Goal: Information Seeking & Learning: Learn about a topic

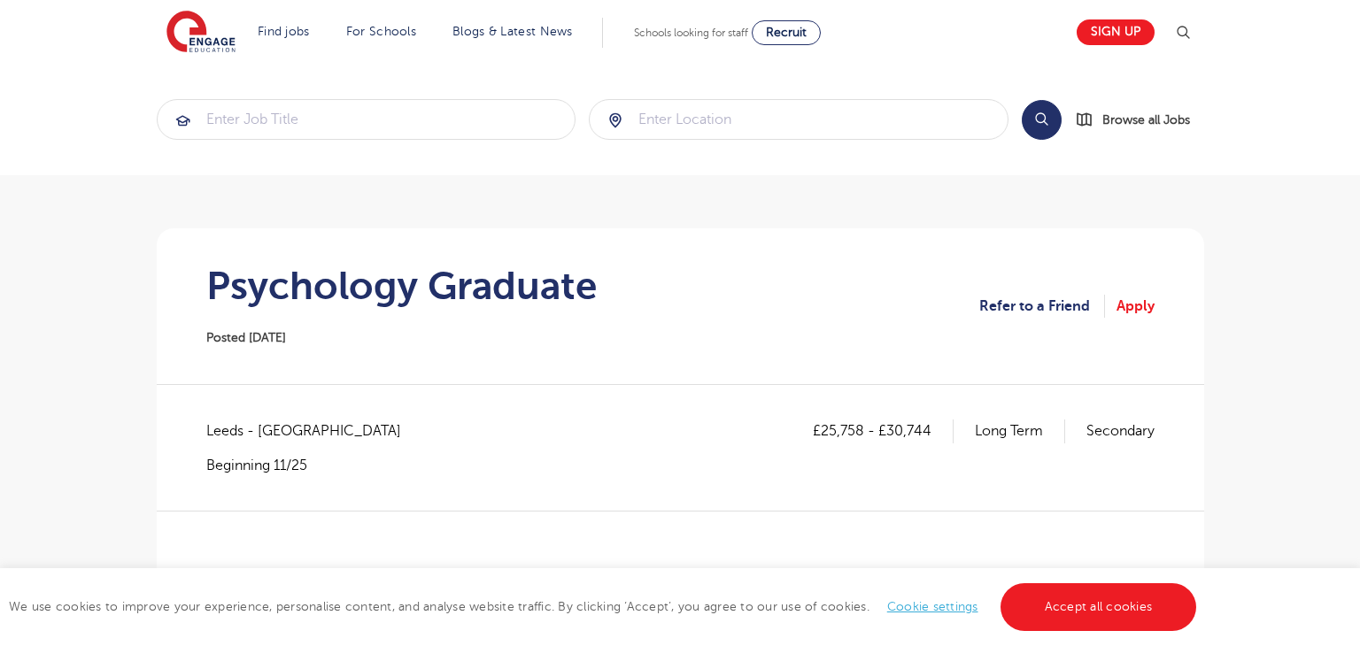
click at [218, 428] on span "Leeds - Leeds" at bounding box center [312, 431] width 212 height 23
copy span "Leeds"
drag, startPoint x: 820, startPoint y: 433, endPoint x: 861, endPoint y: 435, distance: 40.8
click at [861, 435] on p "£25,758 - £30,744" at bounding box center [883, 431] width 141 height 23
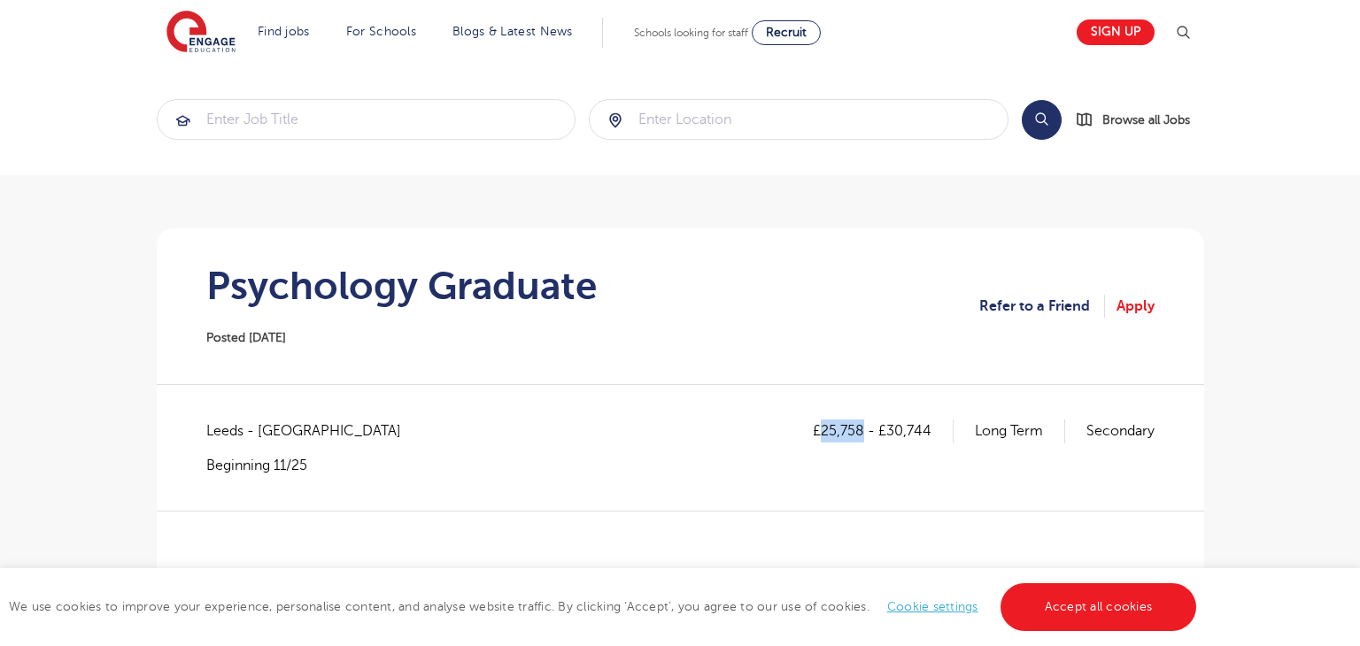
copy p "25,758"
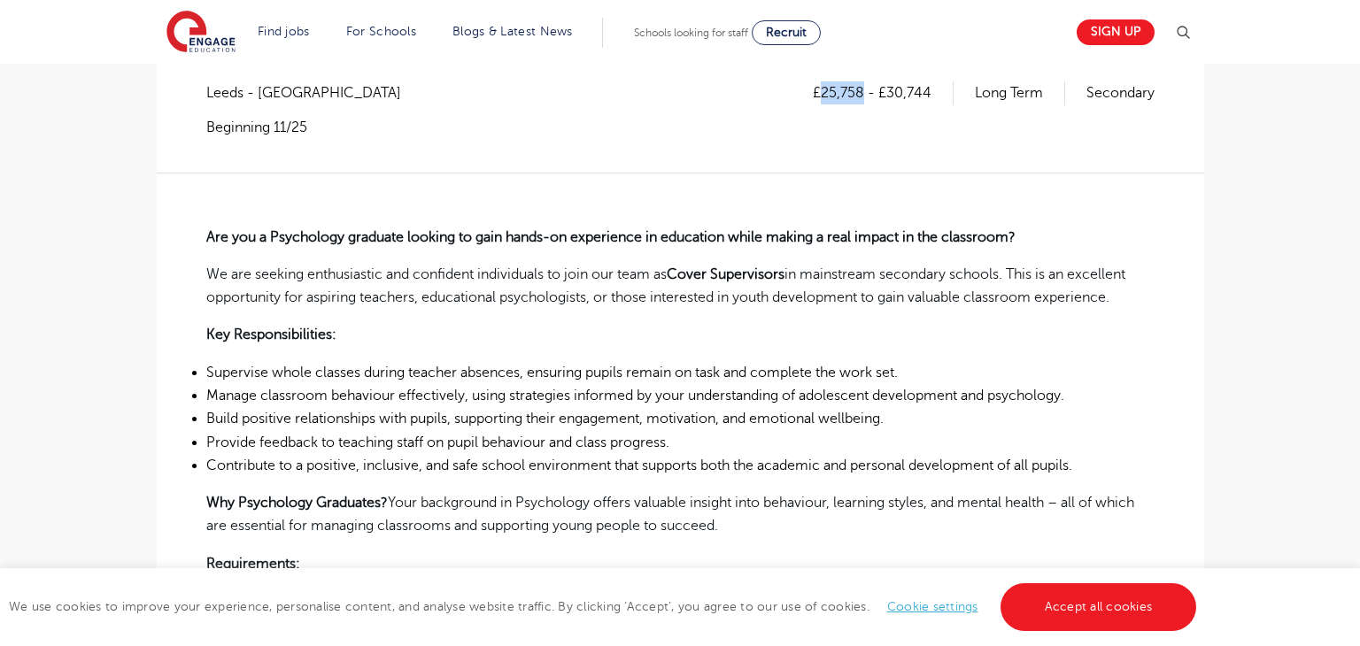
scroll to position [343, 0]
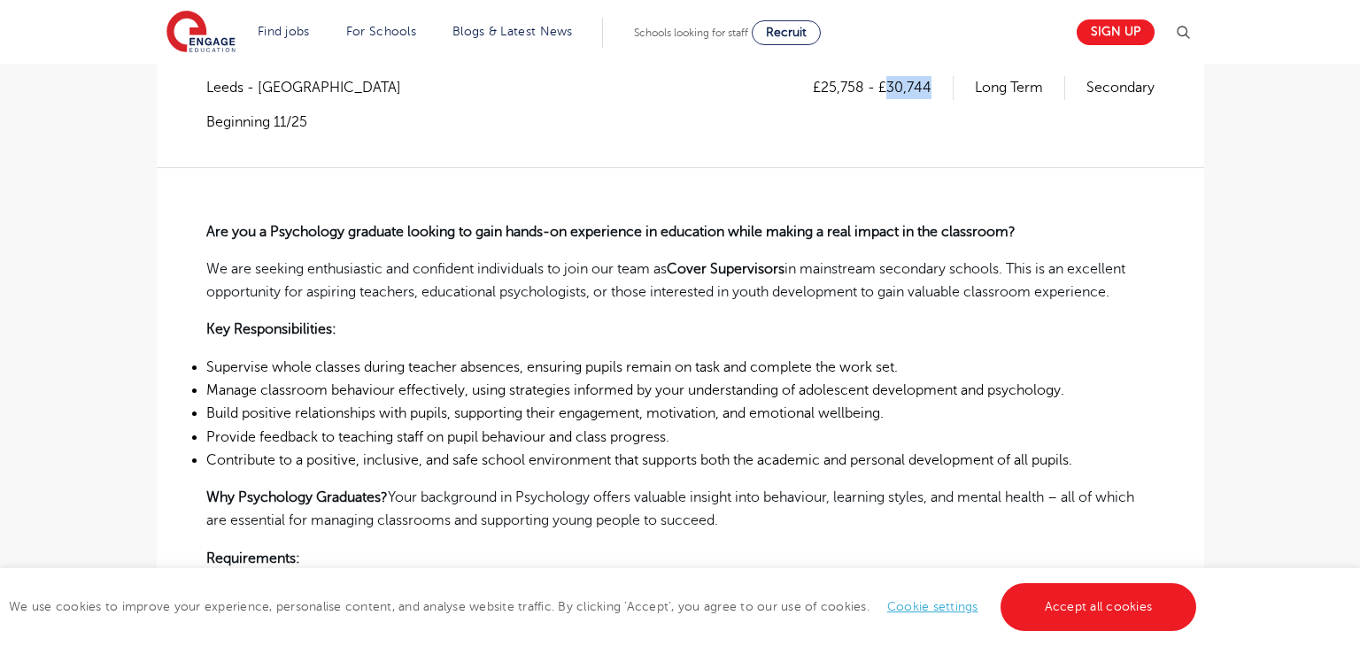
drag, startPoint x: 889, startPoint y: 81, endPoint x: 931, endPoint y: 89, distance: 43.1
click at [931, 89] on p "£25,758 - £30,744" at bounding box center [883, 87] width 141 height 23
copy p "30,744"
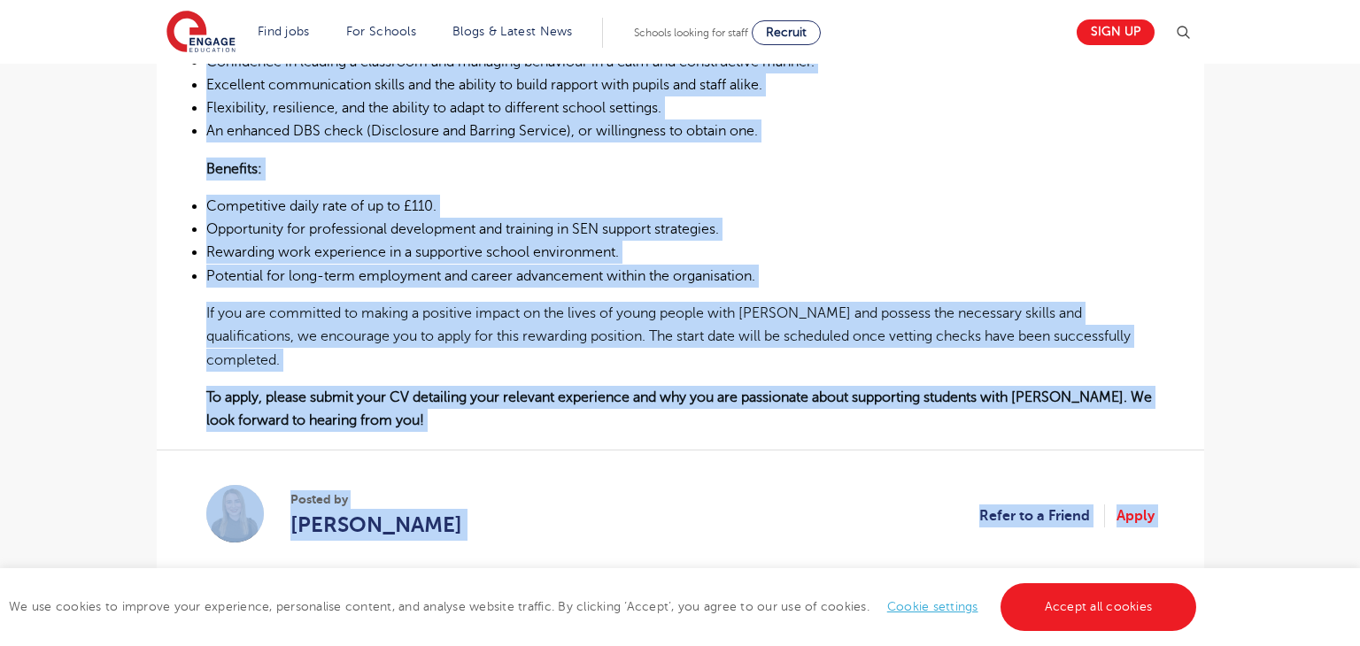
scroll to position [973, 0]
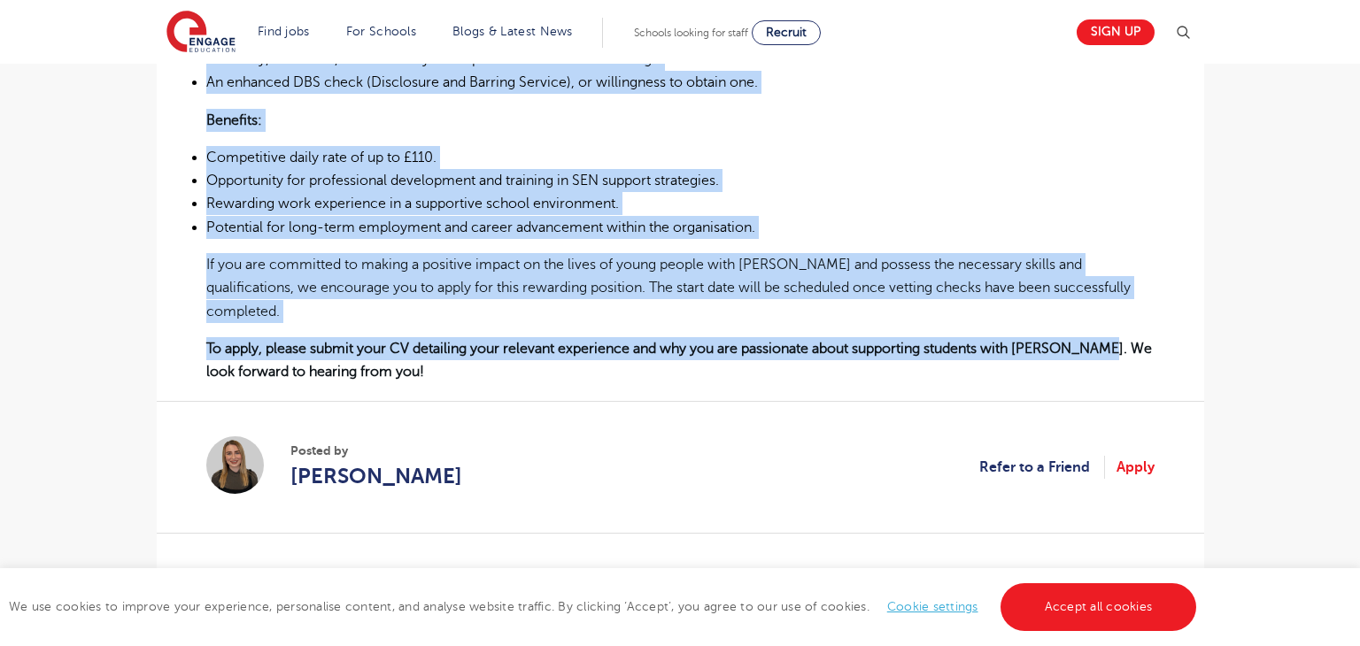
drag, startPoint x: 203, startPoint y: 226, endPoint x: 1129, endPoint y: 333, distance: 932.0
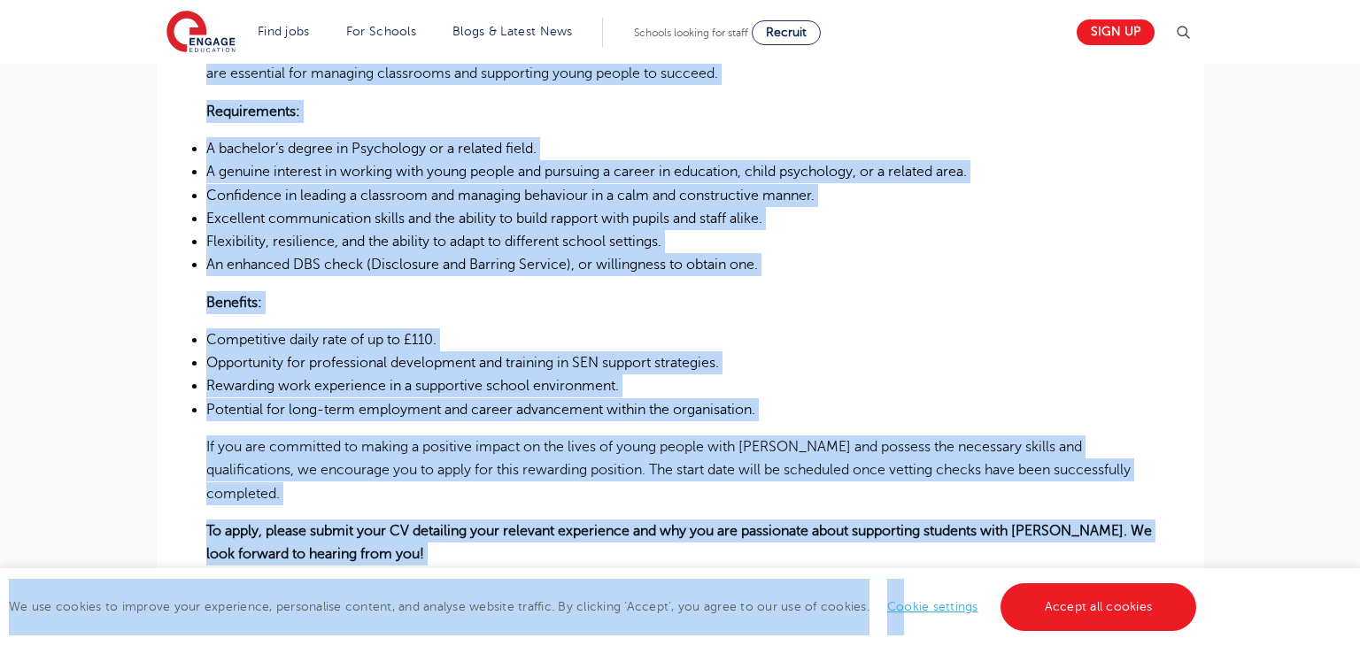
scroll to position [833, 0]
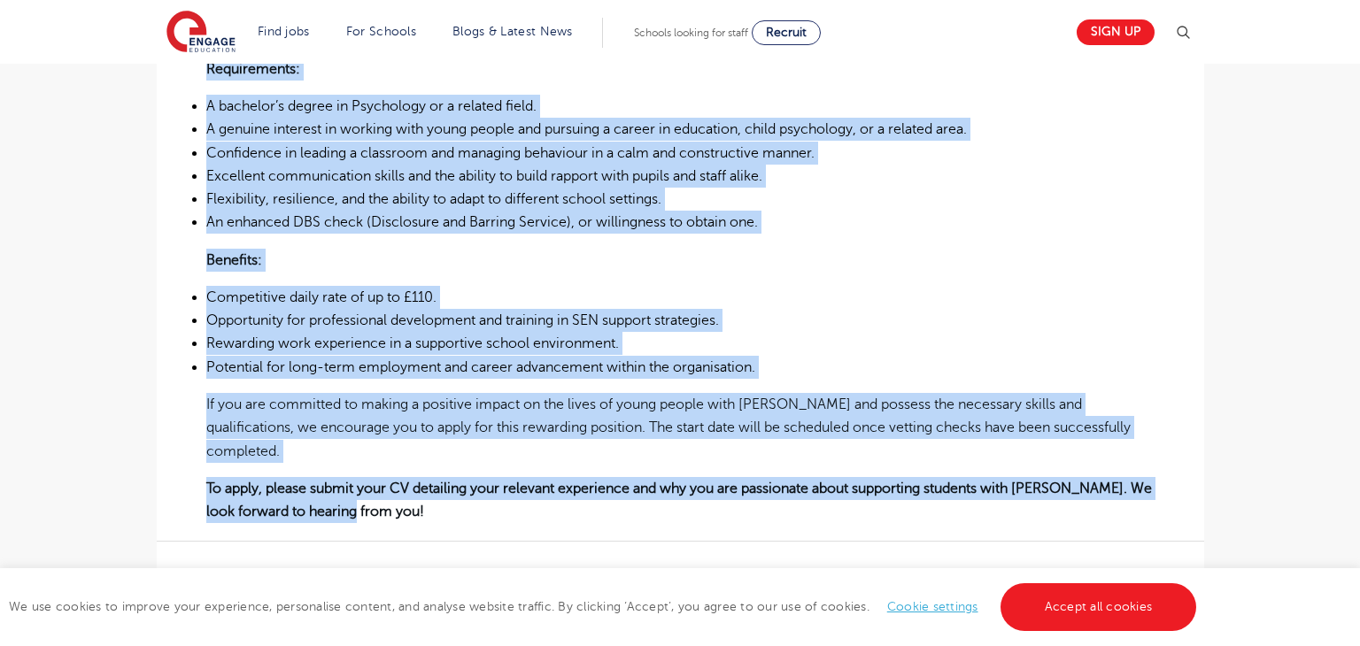
drag, startPoint x: 209, startPoint y: 226, endPoint x: 427, endPoint y: 482, distance: 336.6
click at [427, 482] on div "Are you a Psychology graduate looking to gain hands-on experience in education …" at bounding box center [680, 101] width 948 height 846
copy div "Are you a Psychology graduate looking to gain hands-on experience in education …"
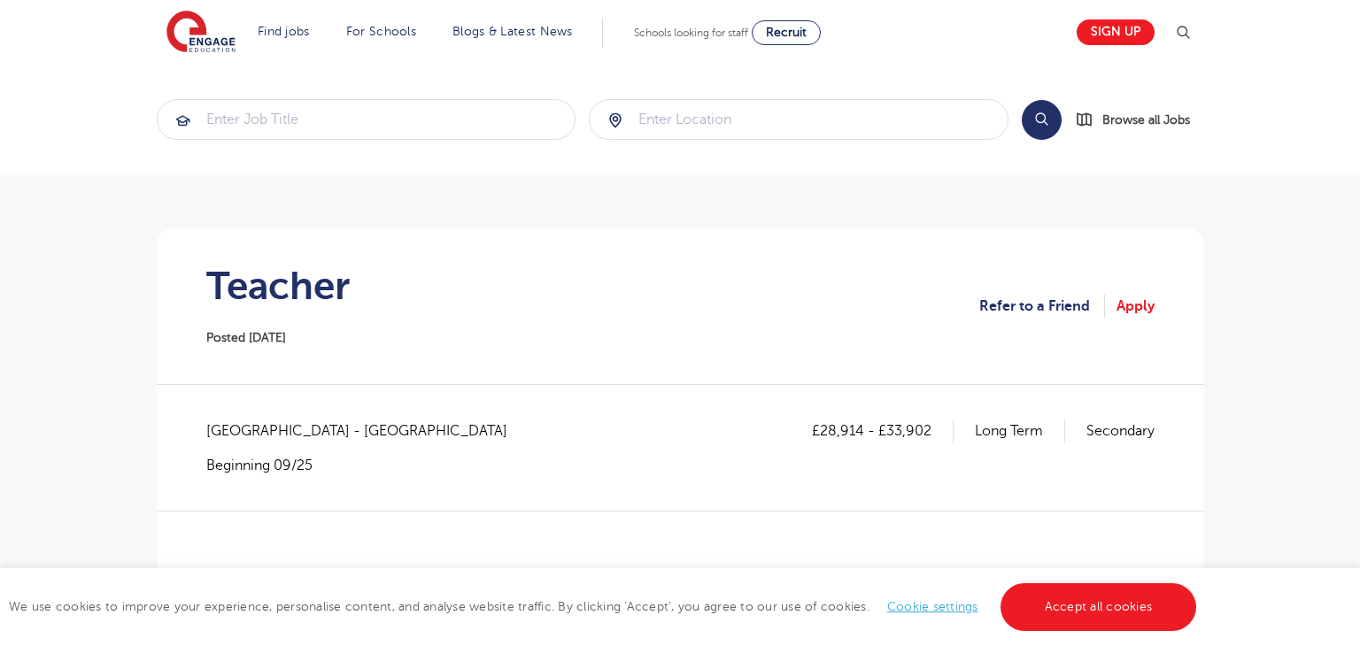
click at [270, 250] on section "Teacher Posted 22/09/25 Refer to a Friend Apply" at bounding box center [680, 306] width 1019 height 156
click at [272, 250] on section "Teacher Posted 22/09/25 Refer to a Friend Apply" at bounding box center [680, 306] width 1019 height 156
copy h1 "Teacher"
click at [221, 425] on span "West Sussex - Arun" at bounding box center [365, 431] width 319 height 23
click at [222, 425] on span "West Sussex - Arun" at bounding box center [365, 431] width 319 height 23
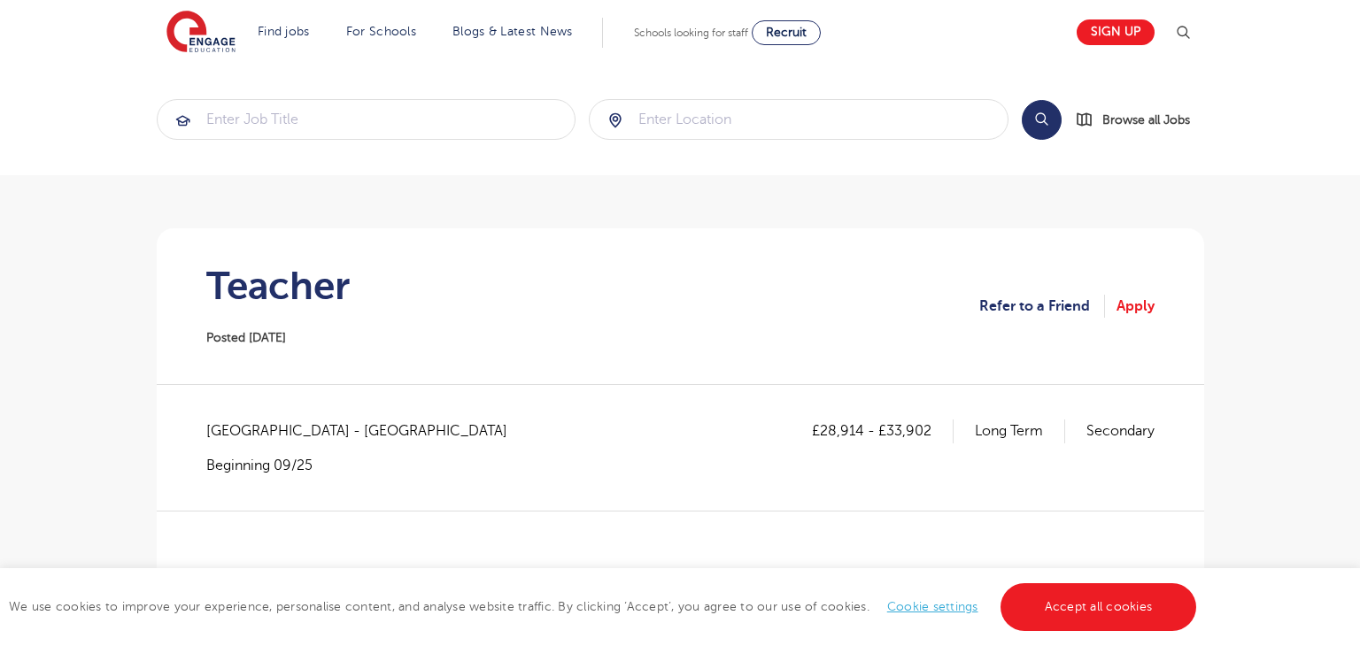
click at [232, 448] on div "West Sussex - Arun Beginning 09/25" at bounding box center [365, 447] width 319 height 55
drag, startPoint x: 208, startPoint y: 428, endPoint x: 282, endPoint y: 433, distance: 74.5
click at [282, 433] on span "West Sussex - Arun" at bounding box center [365, 431] width 319 height 23
copy span "West Sussex"
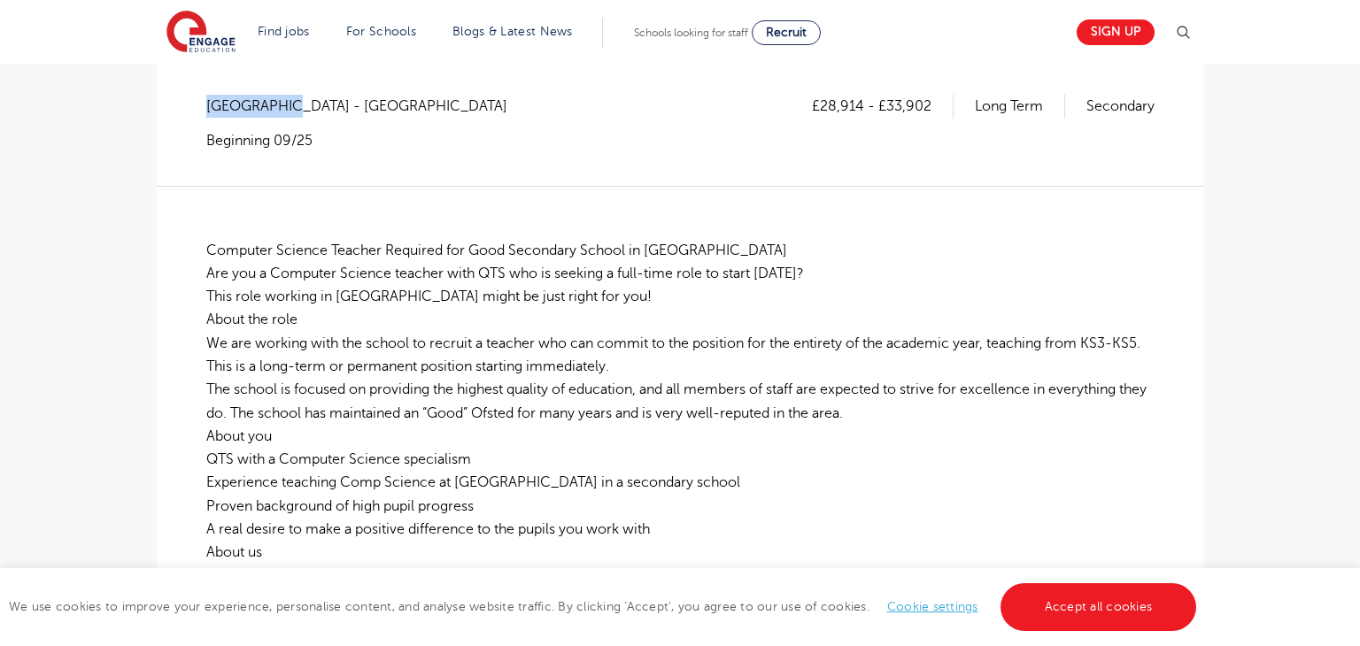
scroll to position [328, 0]
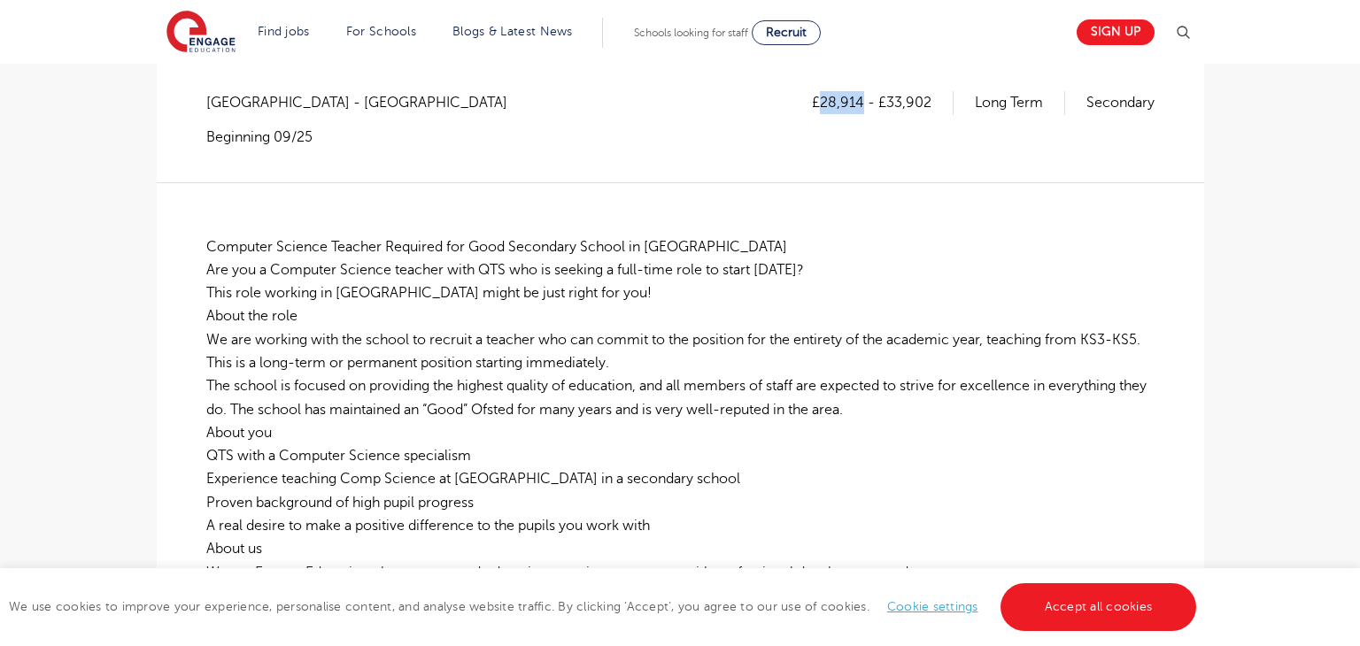
drag, startPoint x: 824, startPoint y: 104, endPoint x: 859, endPoint y: 111, distance: 35.9
click at [859, 111] on p "£28,914 - £33,902" at bounding box center [883, 102] width 142 height 23
copy p "28,914"
drag, startPoint x: 889, startPoint y: 100, endPoint x: 917, endPoint y: 101, distance: 28.3
click at [936, 103] on p "£28,914 - £33,902" at bounding box center [883, 102] width 142 height 23
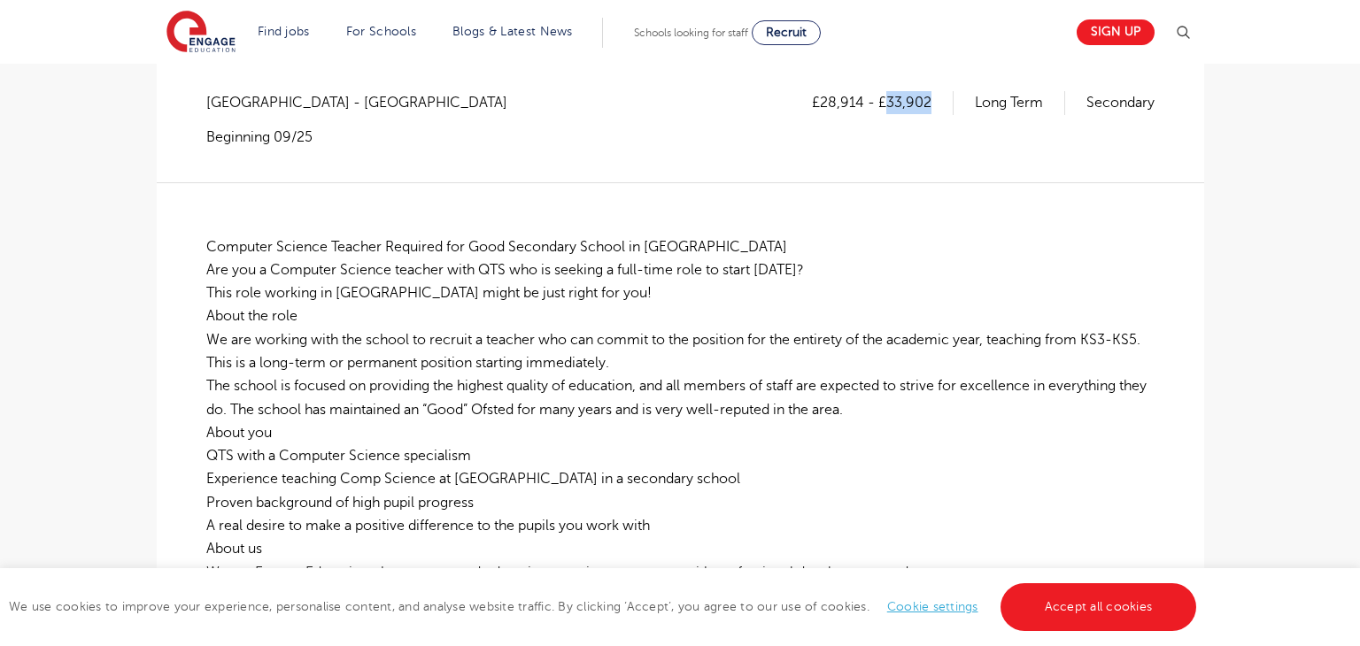
copy p "33,902"
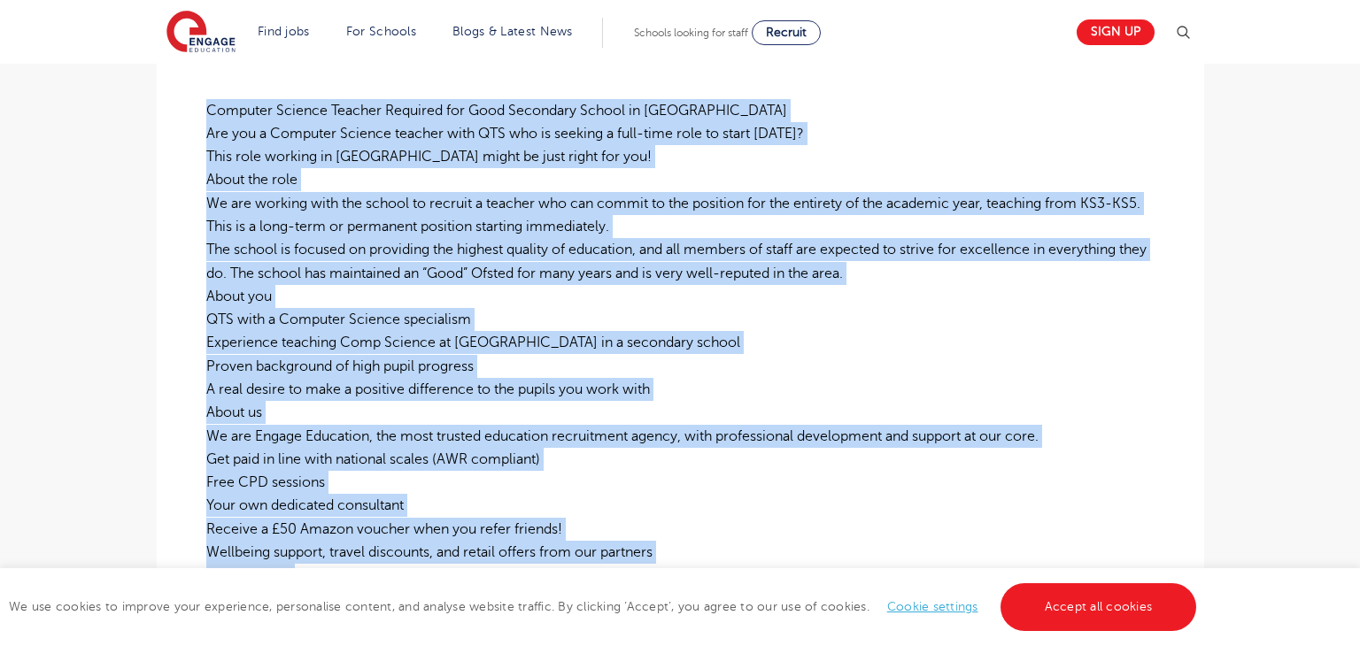
scroll to position [722, 0]
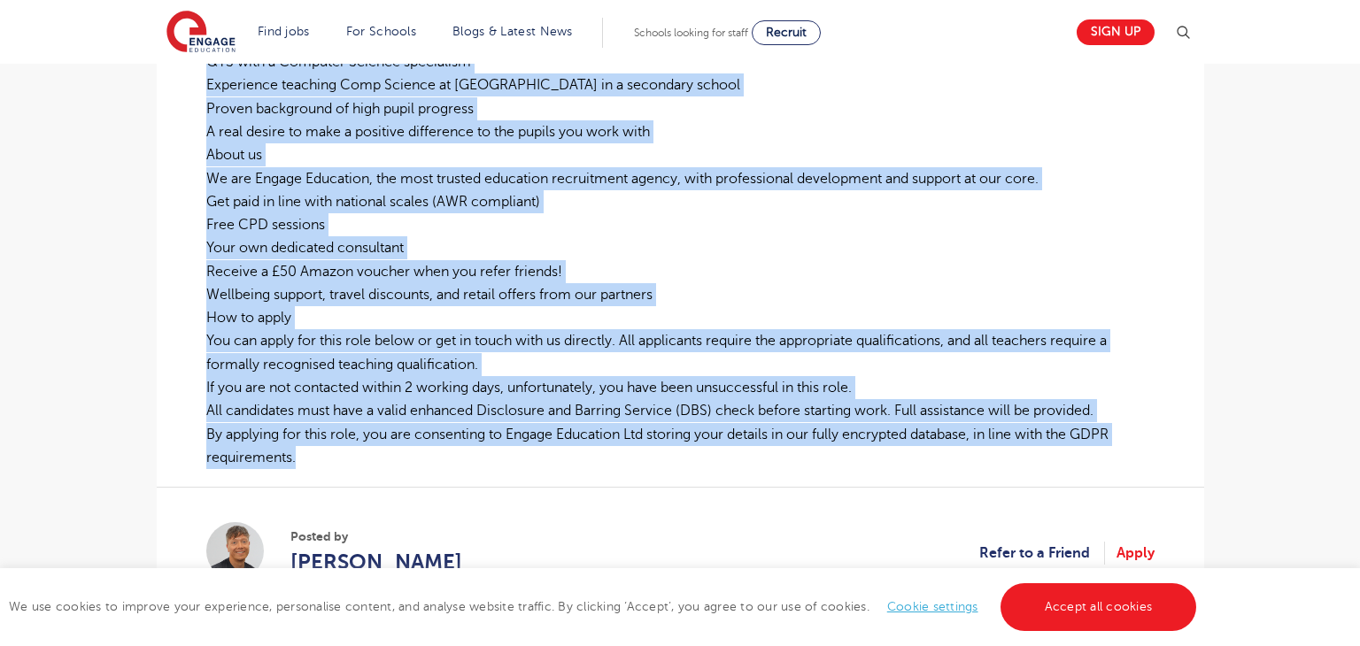
drag, startPoint x: 202, startPoint y: 237, endPoint x: 1135, endPoint y: 460, distance: 959.2
click at [1135, 460] on div "£28,914 - £33,902 Long Term Secondary West Sussex - Arun Beginning 09/25 Comput…" at bounding box center [680, 164] width 1019 height 935
copy p "Computer Science Teacher Required for Good Secondary School in Bognor Are you a…"
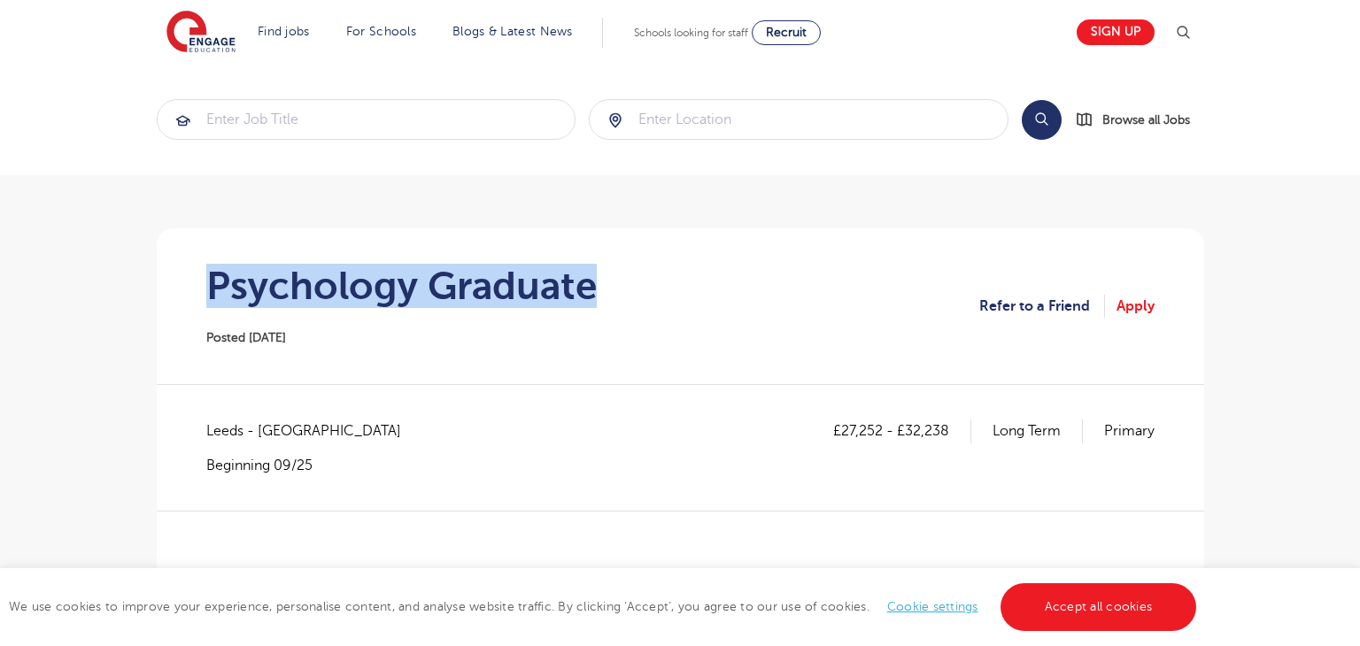
drag, startPoint x: 185, startPoint y: 255, endPoint x: 689, endPoint y: 273, distance: 503.9
click at [689, 273] on section "Psychology Graduate Posted [DATE] Refer to a Friend Apply" at bounding box center [680, 306] width 1019 height 156
copy h1 "Psychology Graduate"
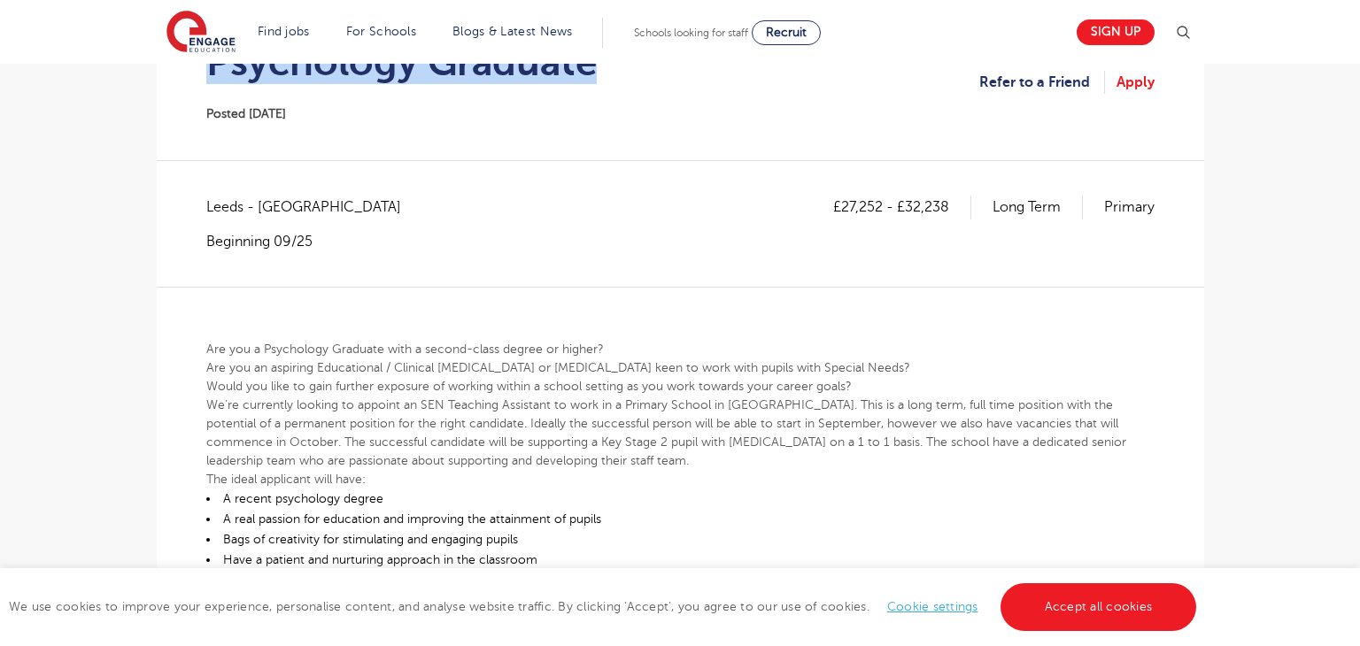
scroll to position [223, 0]
drag, startPoint x: 844, startPoint y: 208, endPoint x: 882, endPoint y: 211, distance: 38.2
click at [882, 211] on p "£27,252 - £32,238" at bounding box center [902, 207] width 138 height 23
copy p "27,252"
drag, startPoint x: 906, startPoint y: 204, endPoint x: 948, endPoint y: 204, distance: 41.6
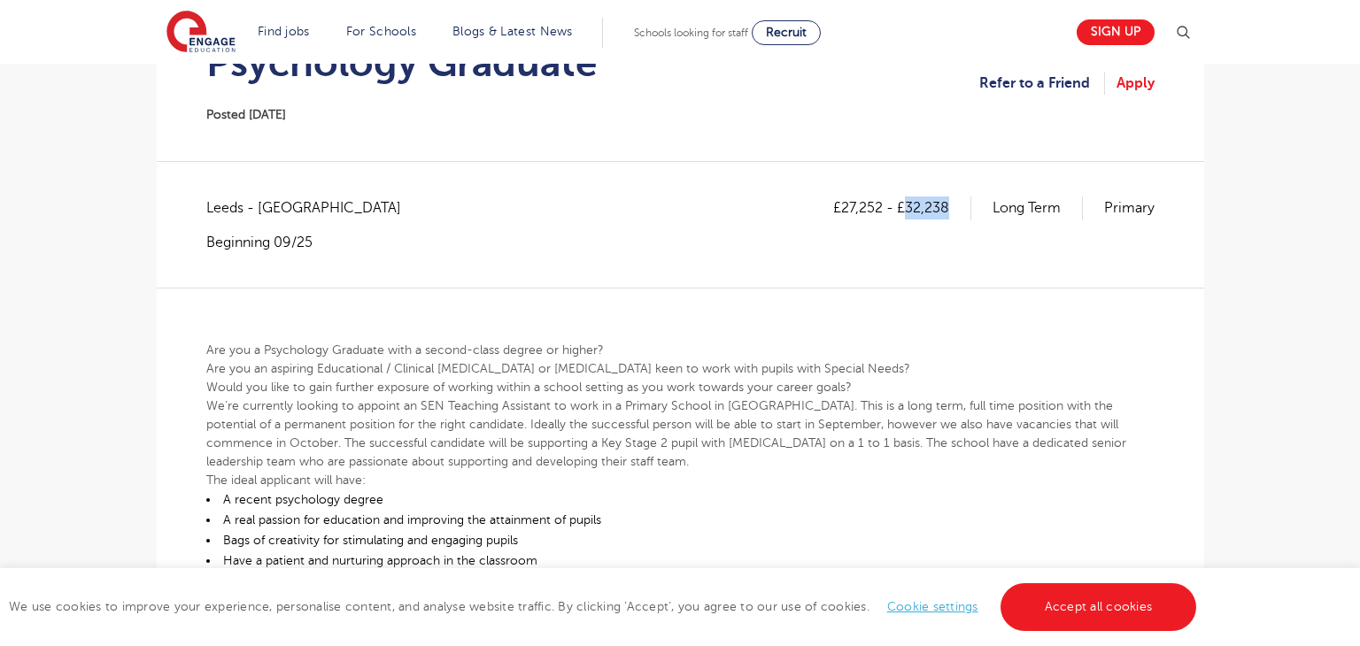
click at [948, 204] on p "£27,252 - £32,238" at bounding box center [902, 207] width 138 height 23
copy p "32,238"
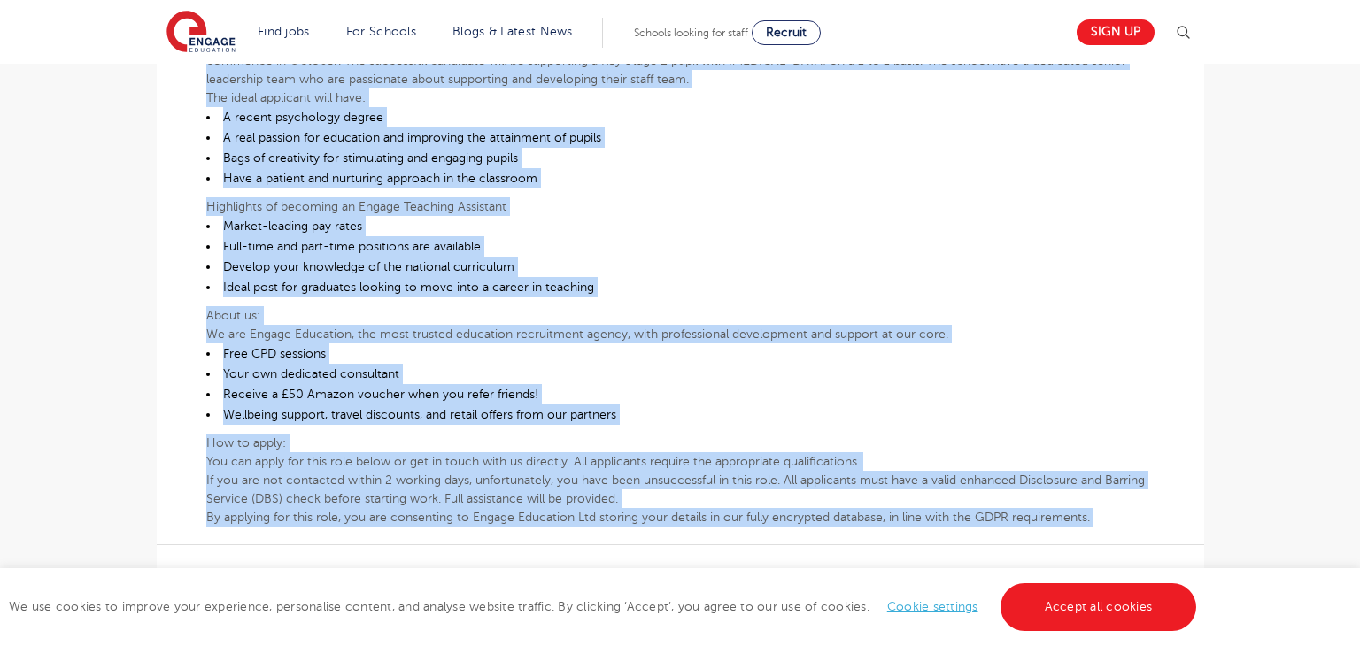
scroll to position [628, 0]
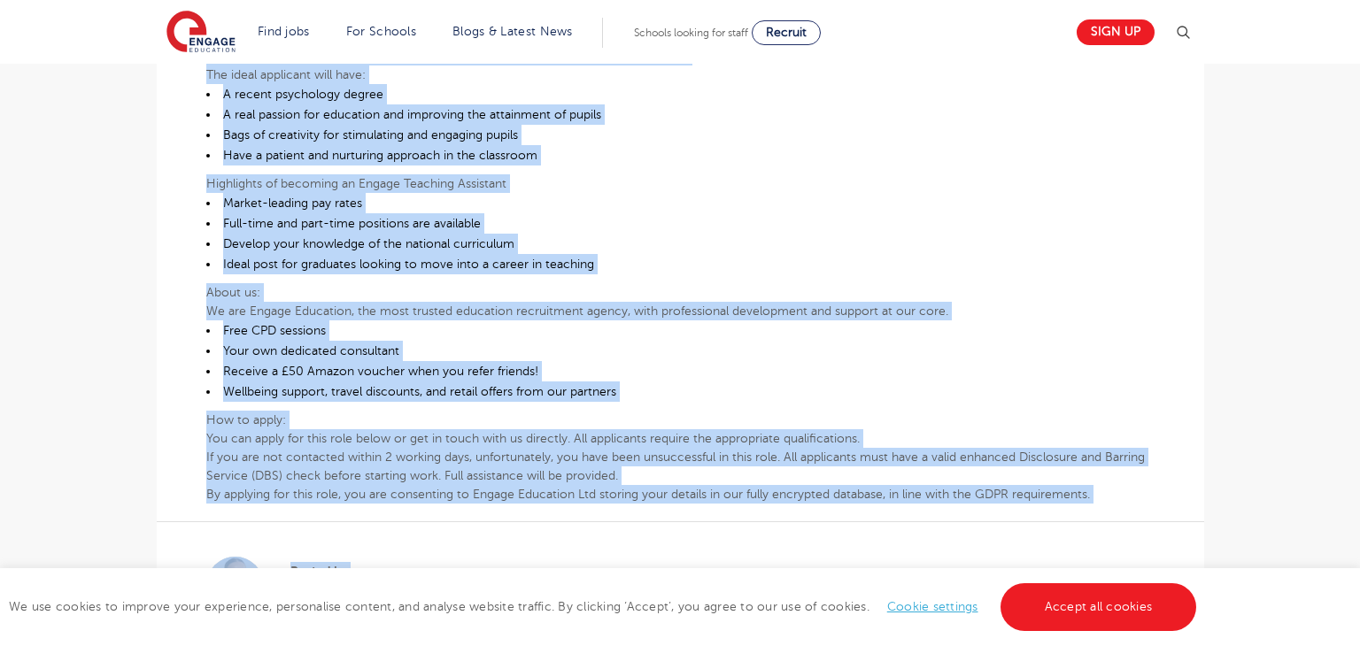
drag, startPoint x: 204, startPoint y: 349, endPoint x: 1148, endPoint y: 505, distance: 956.3
click at [1148, 505] on div "£27,252 - £32,238 Long Term Primary [GEOGRAPHIC_DATA] - [GEOGRAPHIC_DATA] Begin…" at bounding box center [680, 228] width 1019 height 874
click at [1118, 483] on div "Are you a Psychology Graduate with a second-class degree or higher? Are you an …" at bounding box center [680, 192] width 948 height 621
click at [625, 503] on div "£27,252 - £32,238 Long Term Primary [GEOGRAPHIC_DATA] - [GEOGRAPHIC_DATA] Begin…" at bounding box center [680, 228] width 1019 height 874
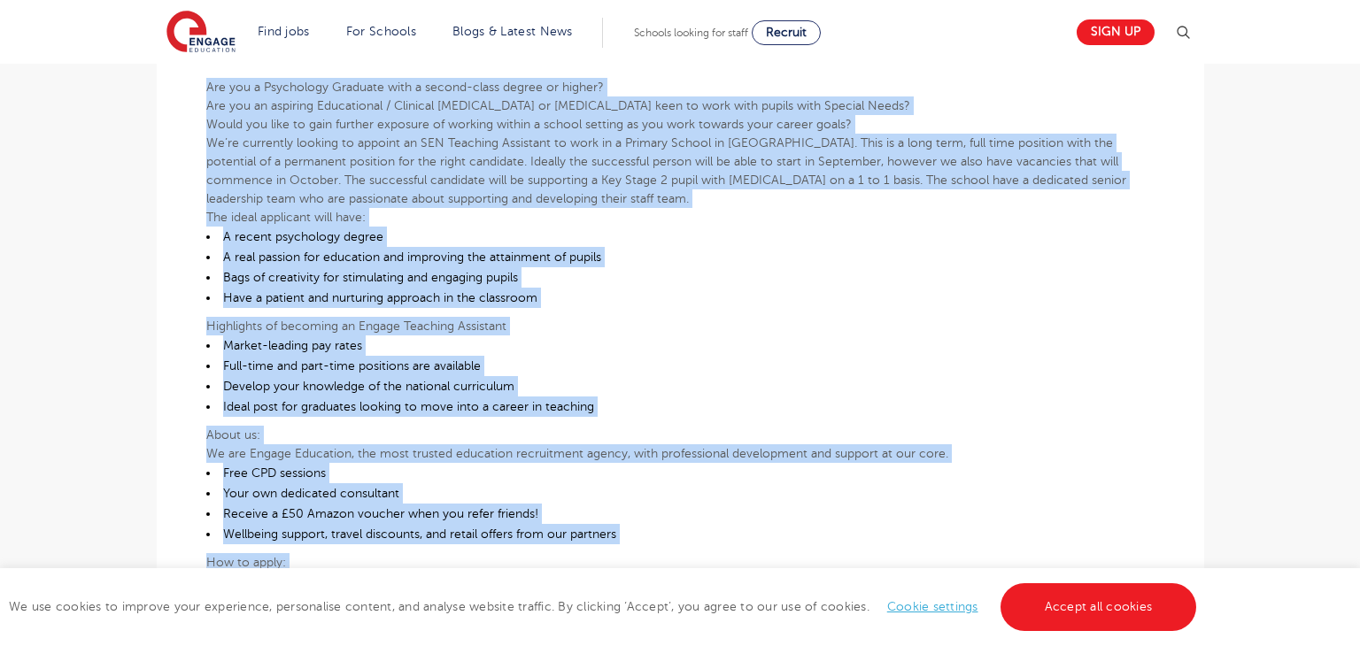
scroll to position [396, 0]
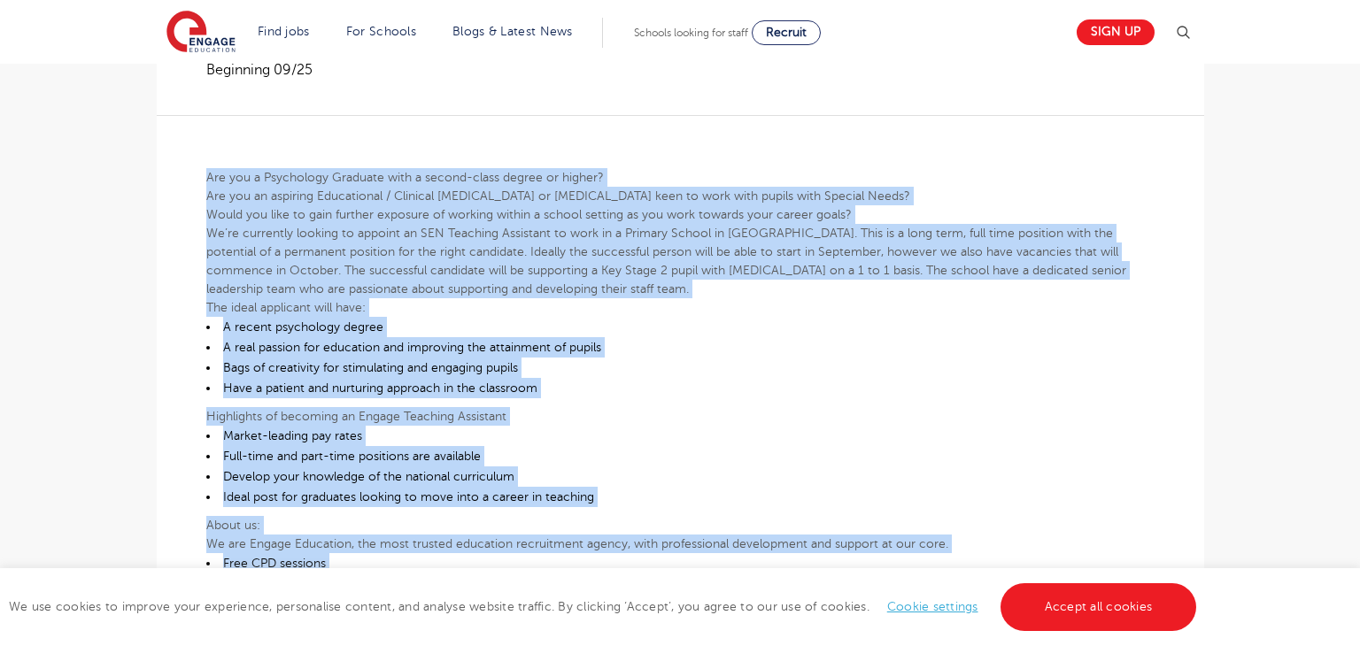
drag, startPoint x: 1100, startPoint y: 505, endPoint x: 203, endPoint y: 180, distance: 954.5
click at [203, 180] on div "£27,252 - £32,238 Long Term Primary [GEOGRAPHIC_DATA] - [GEOGRAPHIC_DATA] Begin…" at bounding box center [680, 461] width 1019 height 874
copy div "Lor ips d Sitametcon Adipisci elit s doeius-tempo incidi ut labore? Etd mag al …"
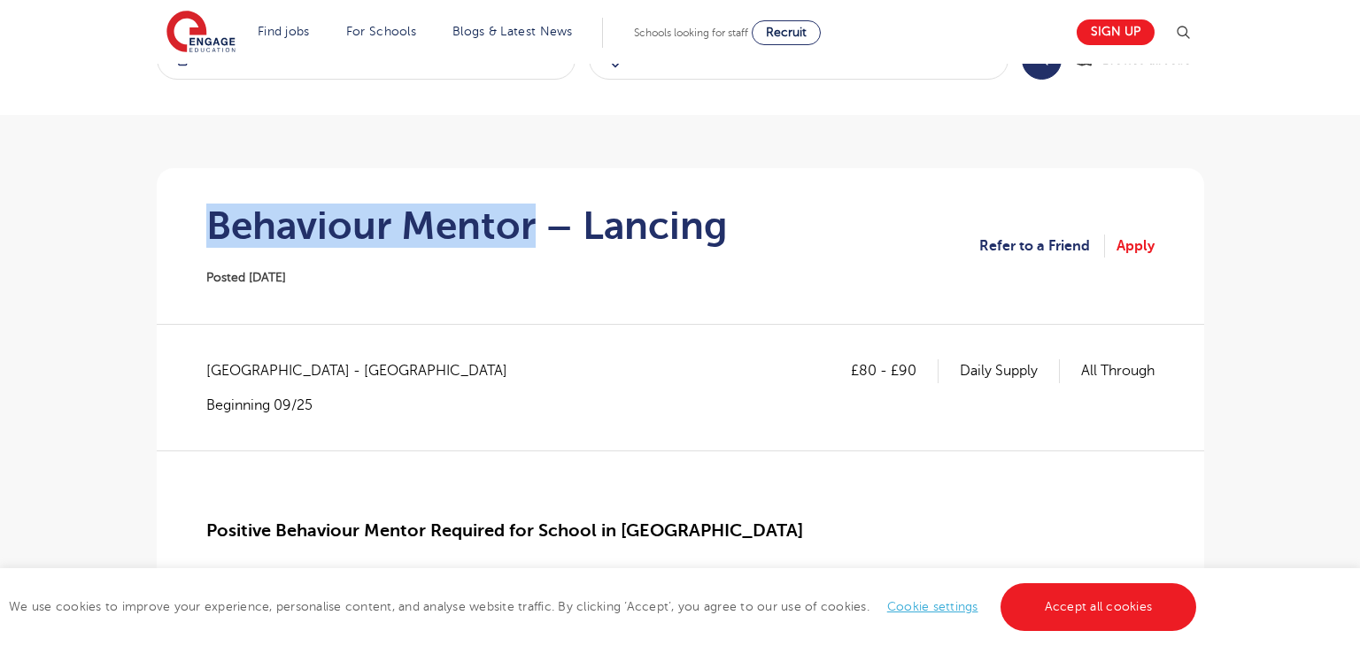
scroll to position [64, 0]
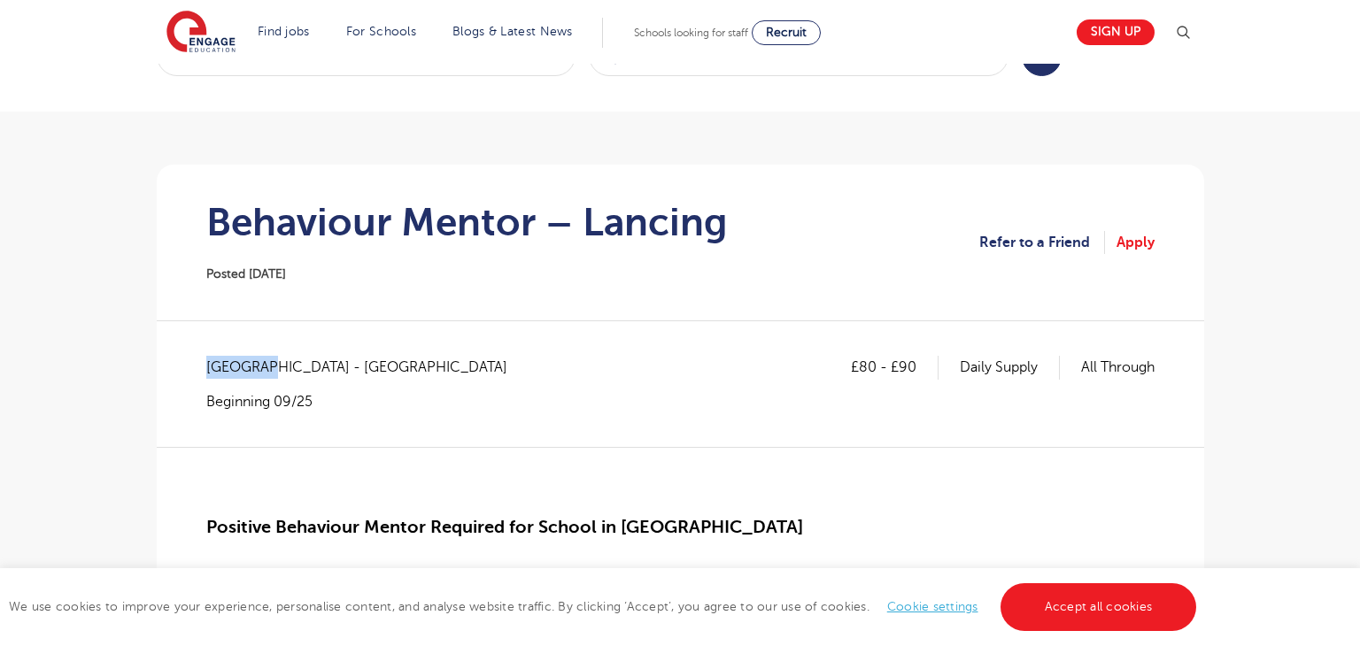
drag, startPoint x: 209, startPoint y: 368, endPoint x: 273, endPoint y: 370, distance: 64.6
click at [273, 370] on span "West Sussex - Worthing" at bounding box center [365, 367] width 319 height 23
click at [287, 369] on span "West Sussex - Worthing" at bounding box center [365, 367] width 319 height 23
click at [281, 366] on span "West Sussex - Worthing" at bounding box center [365, 367] width 319 height 23
drag, startPoint x: 285, startPoint y: 370, endPoint x: 194, endPoint y: 370, distance: 91.2
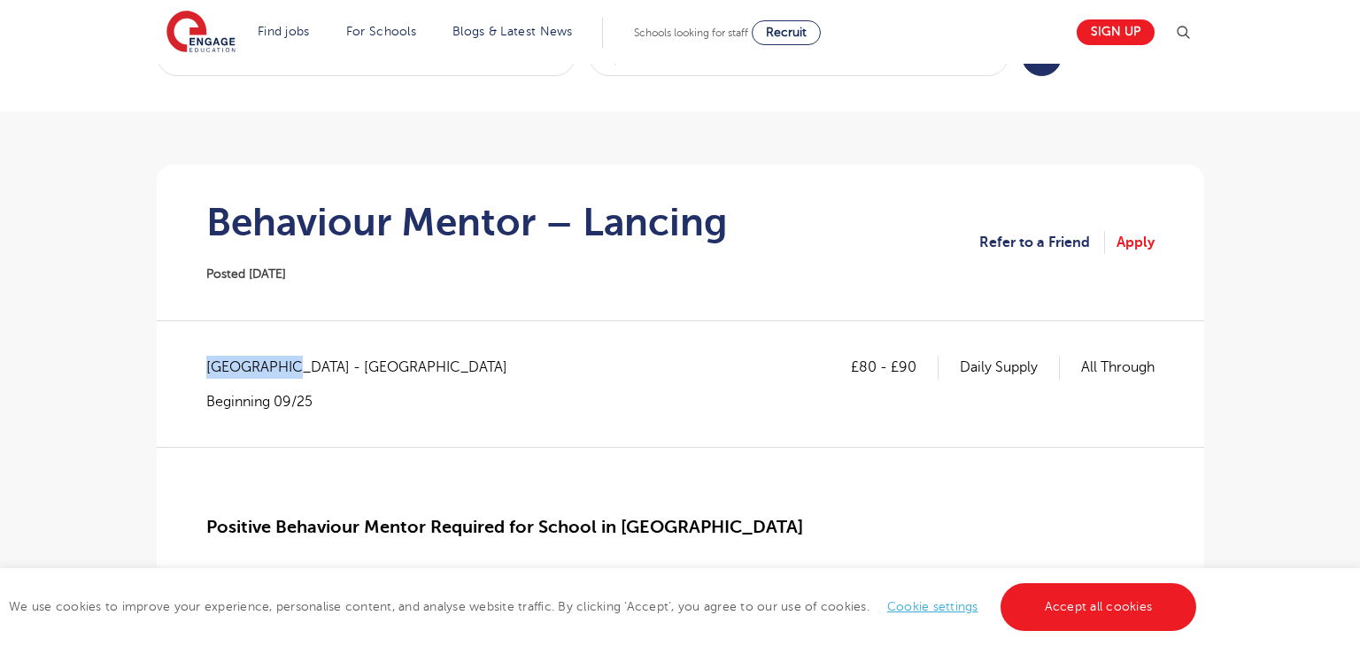
copy span "West Sussex"
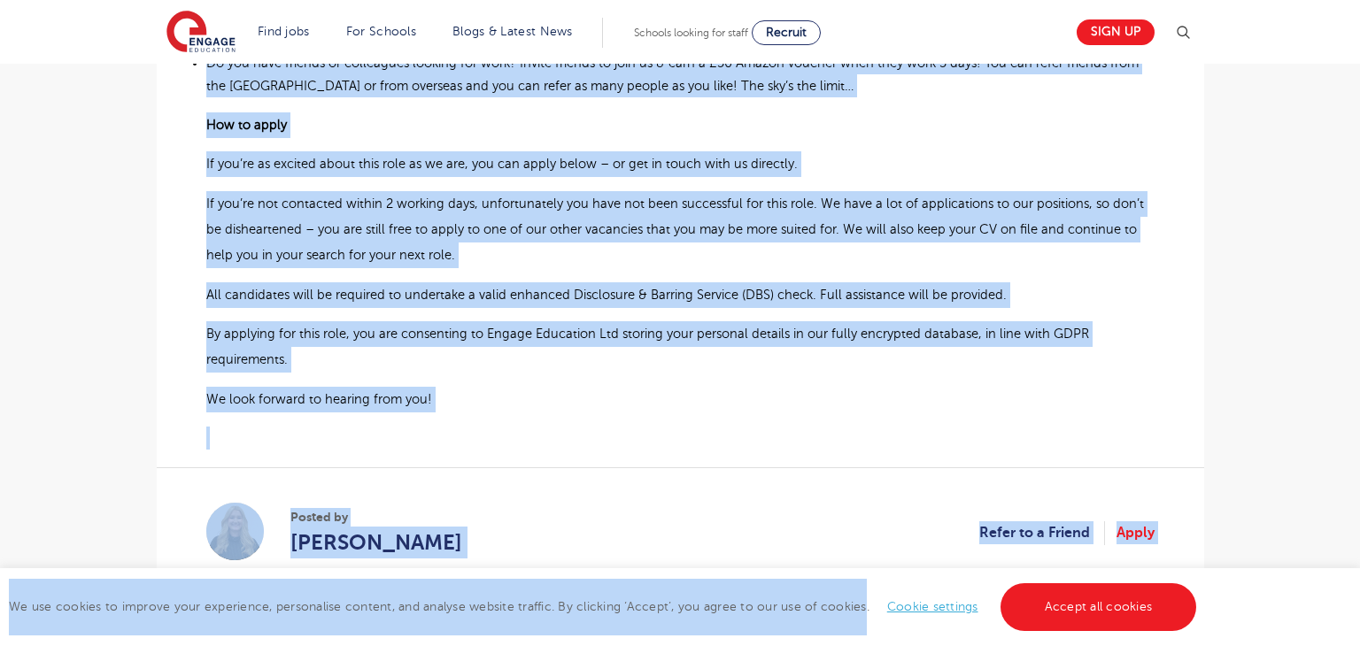
scroll to position [1299, 0]
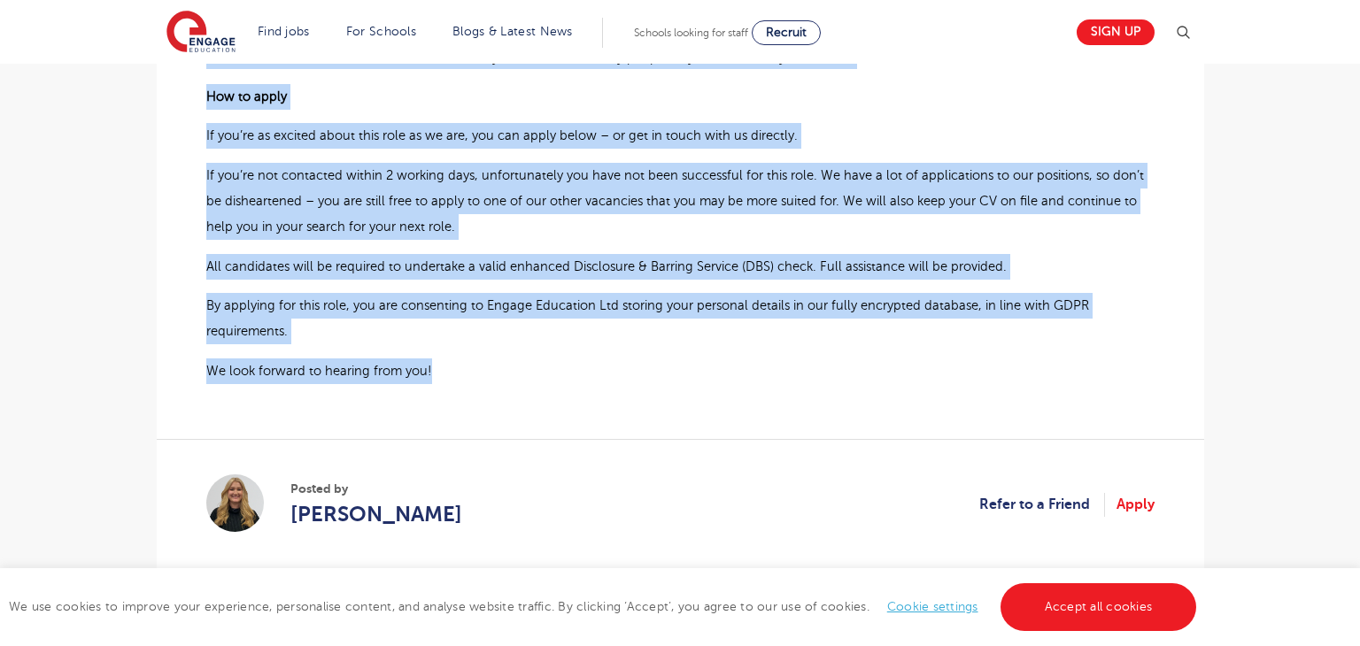
drag, startPoint x: 204, startPoint y: 240, endPoint x: 458, endPoint y: 364, distance: 282.6
copy div "Positive Behaviour Mentor Required for School in Lancing This school is set in …"
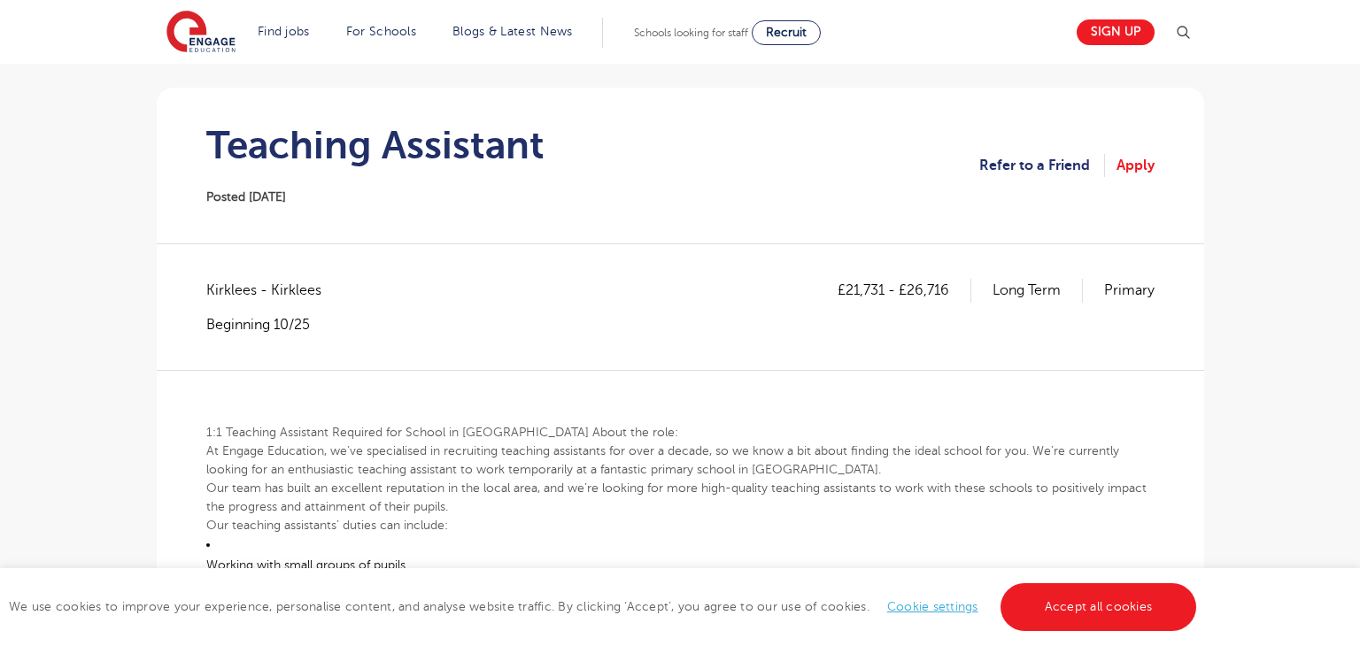
scroll to position [137, 0]
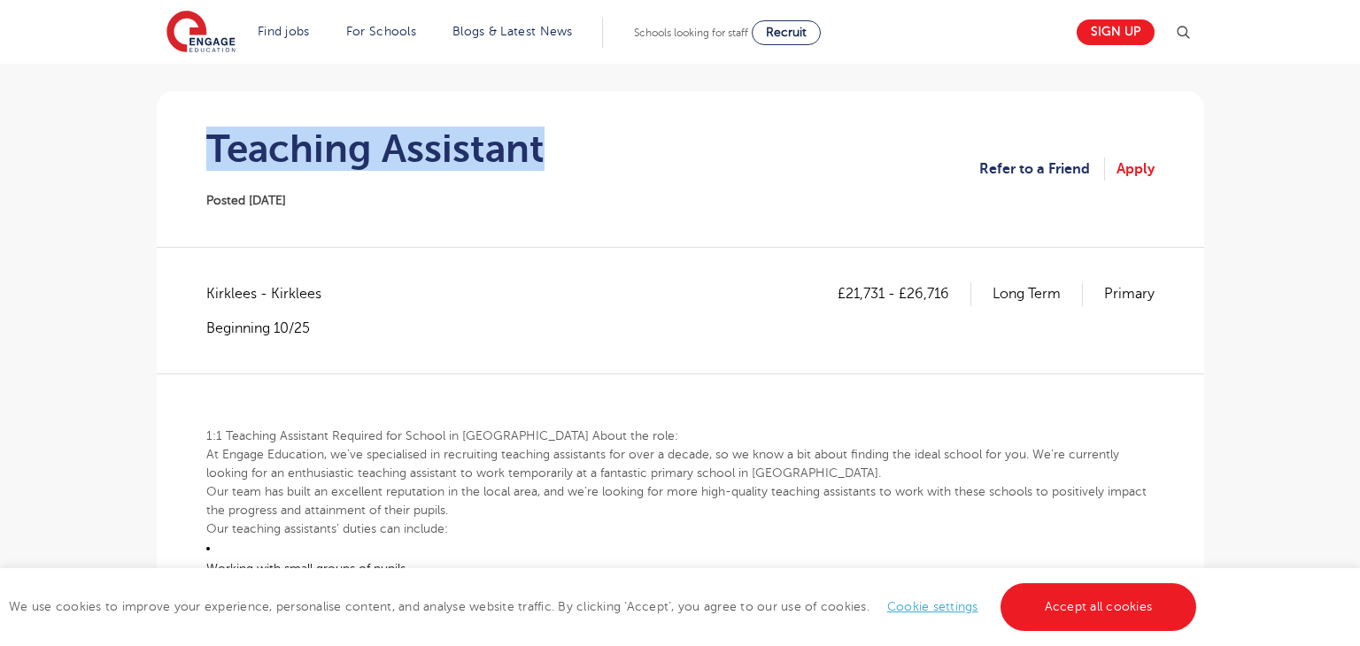
drag, startPoint x: 204, startPoint y: 143, endPoint x: 582, endPoint y: 150, distance: 378.9
click at [582, 150] on section "Teaching Assistant Posted [DATE] Refer to a Friend Apply" at bounding box center [680, 169] width 1019 height 156
copy h1 "Teaching Assistant"
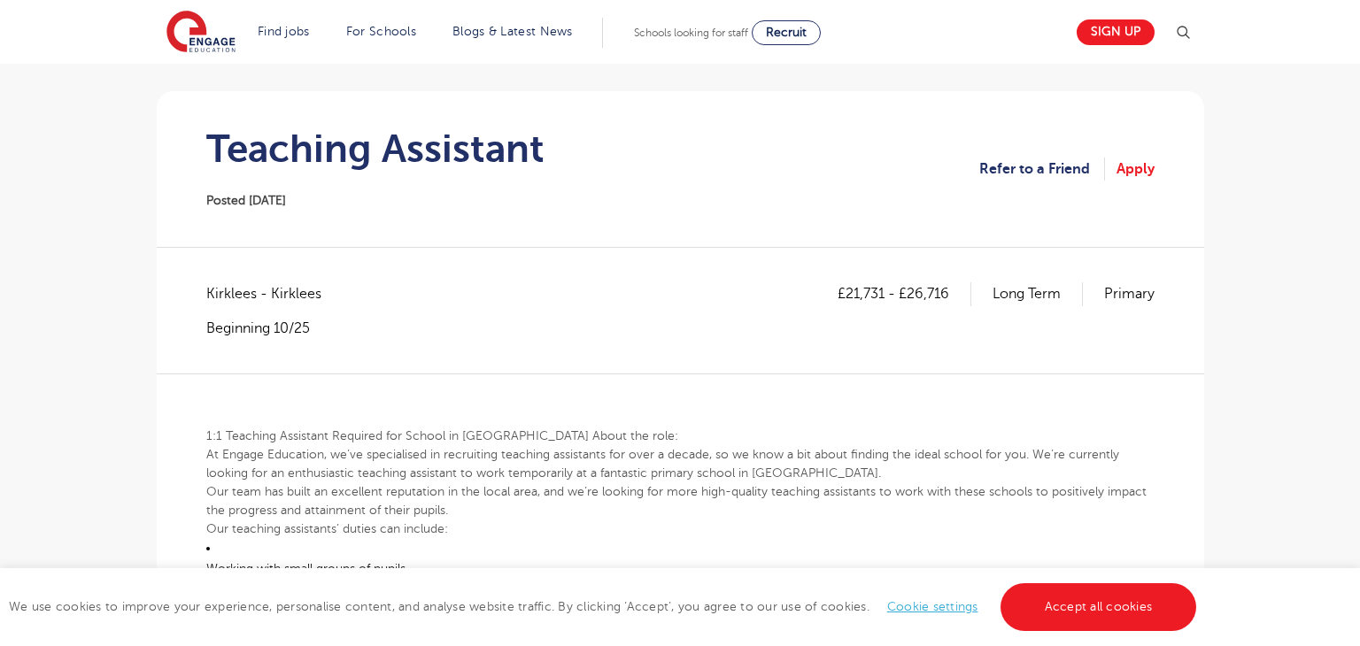
click at [238, 291] on span "Kirklees - Kirklees" at bounding box center [272, 293] width 133 height 23
click at [241, 291] on span "Kirklees - Kirklees" at bounding box center [272, 293] width 133 height 23
copy span "Kirklees"
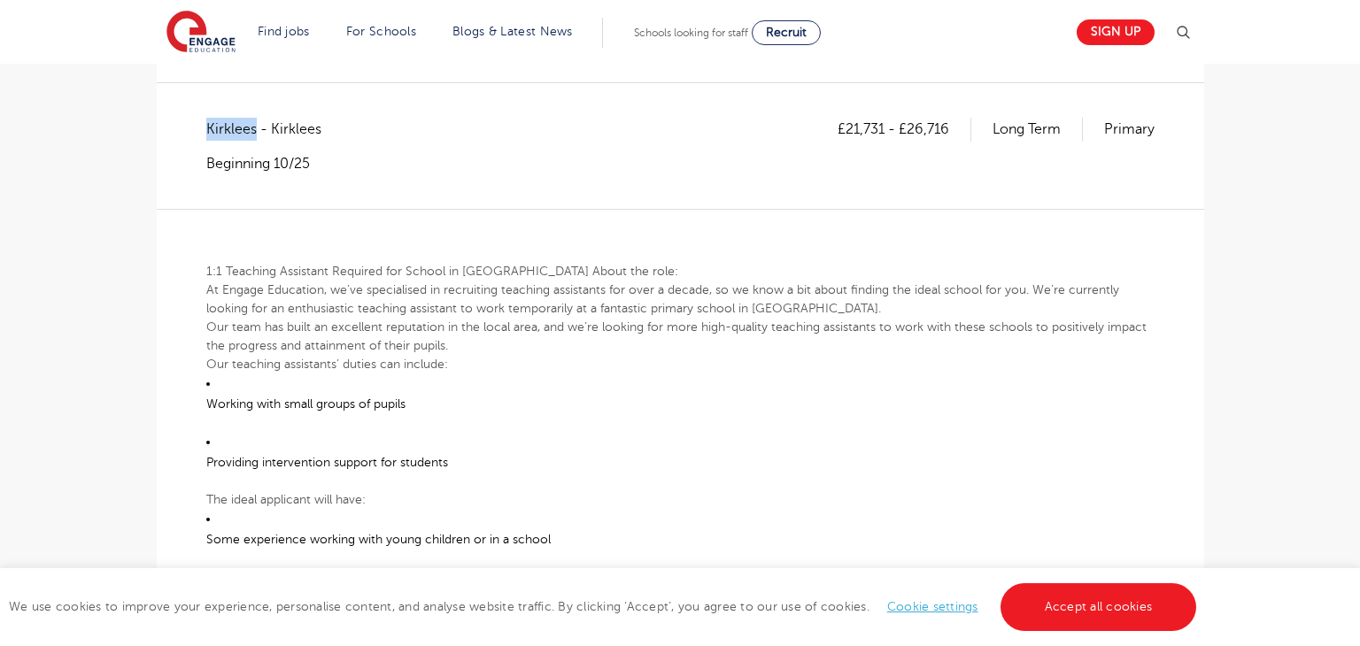
scroll to position [297, 0]
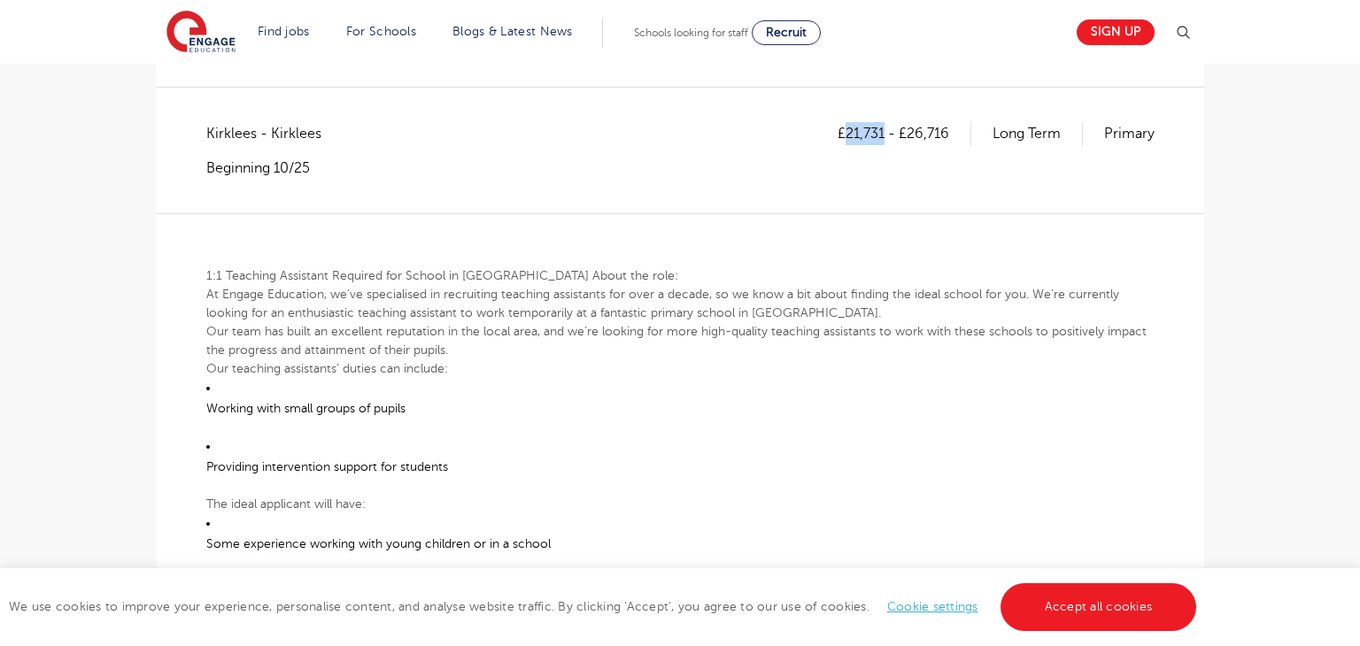
drag, startPoint x: 844, startPoint y: 133, endPoint x: 882, endPoint y: 142, distance: 39.1
click at [882, 142] on p "£21,731 - £26,716" at bounding box center [904, 133] width 134 height 23
copy p "21,731"
drag, startPoint x: 905, startPoint y: 130, endPoint x: 951, endPoint y: 141, distance: 46.4
click at [951, 141] on p "£21,731 - £26,716" at bounding box center [904, 133] width 134 height 23
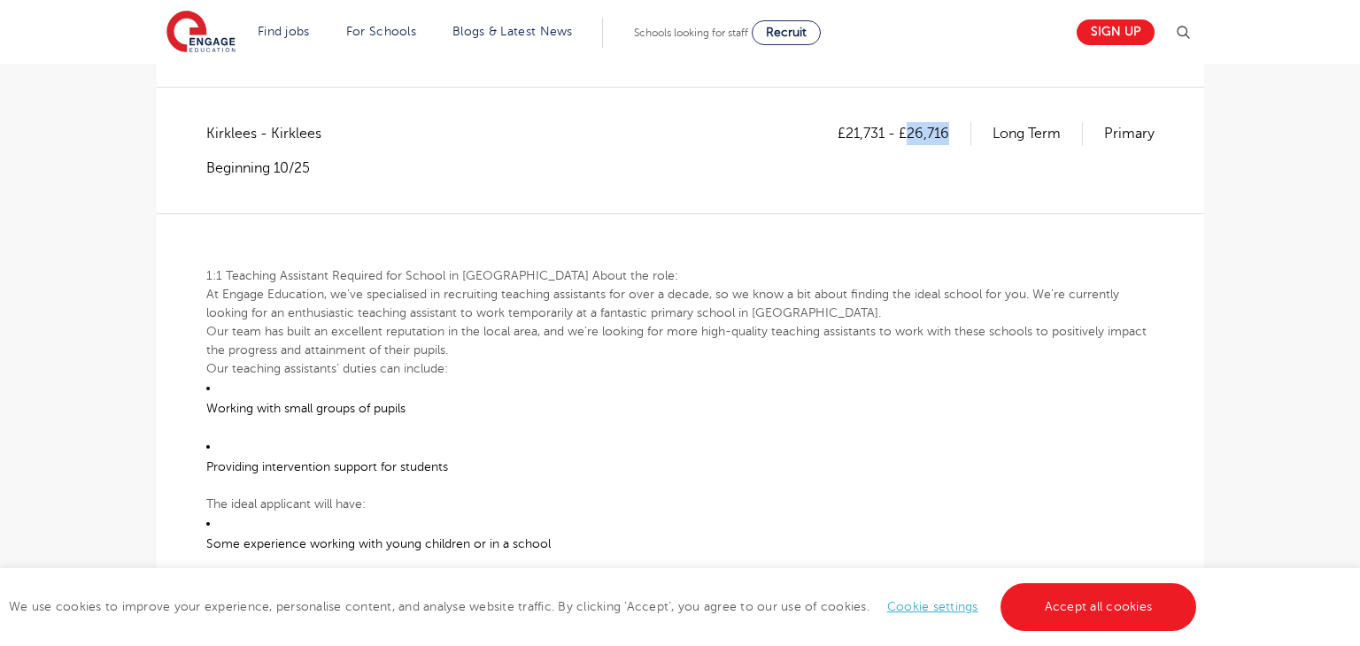
copy p "26,716"
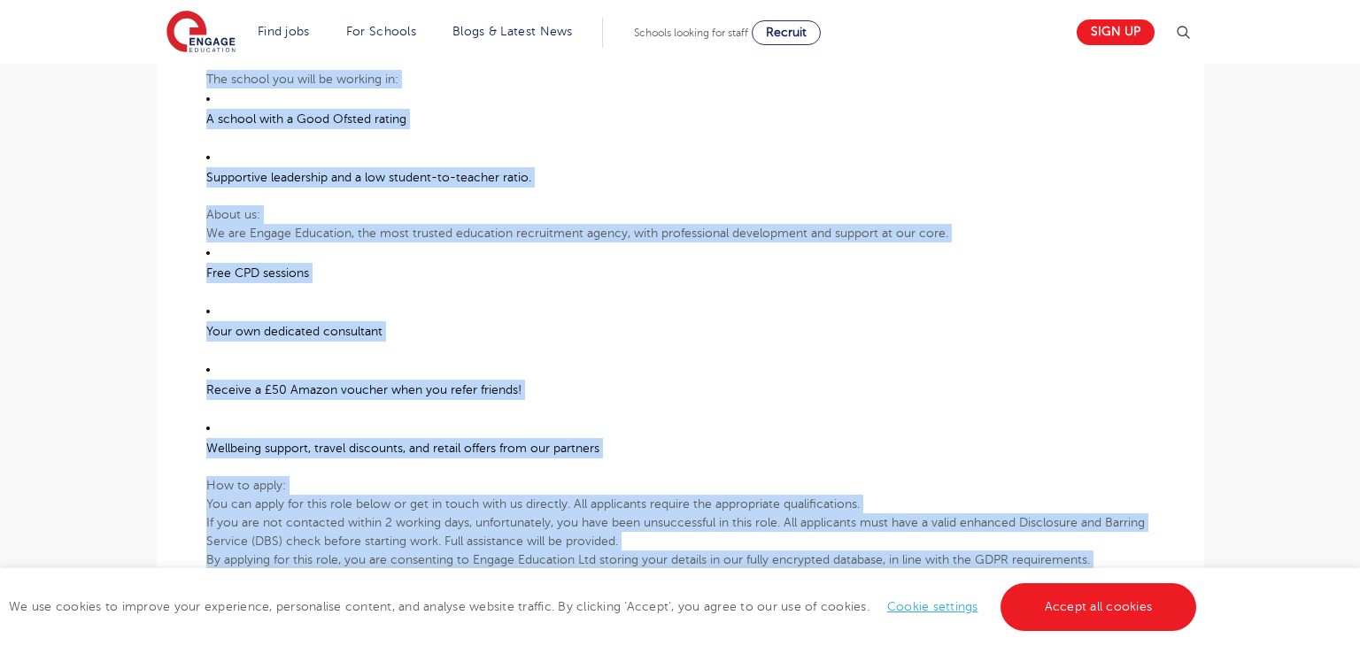
scroll to position [1024, 0]
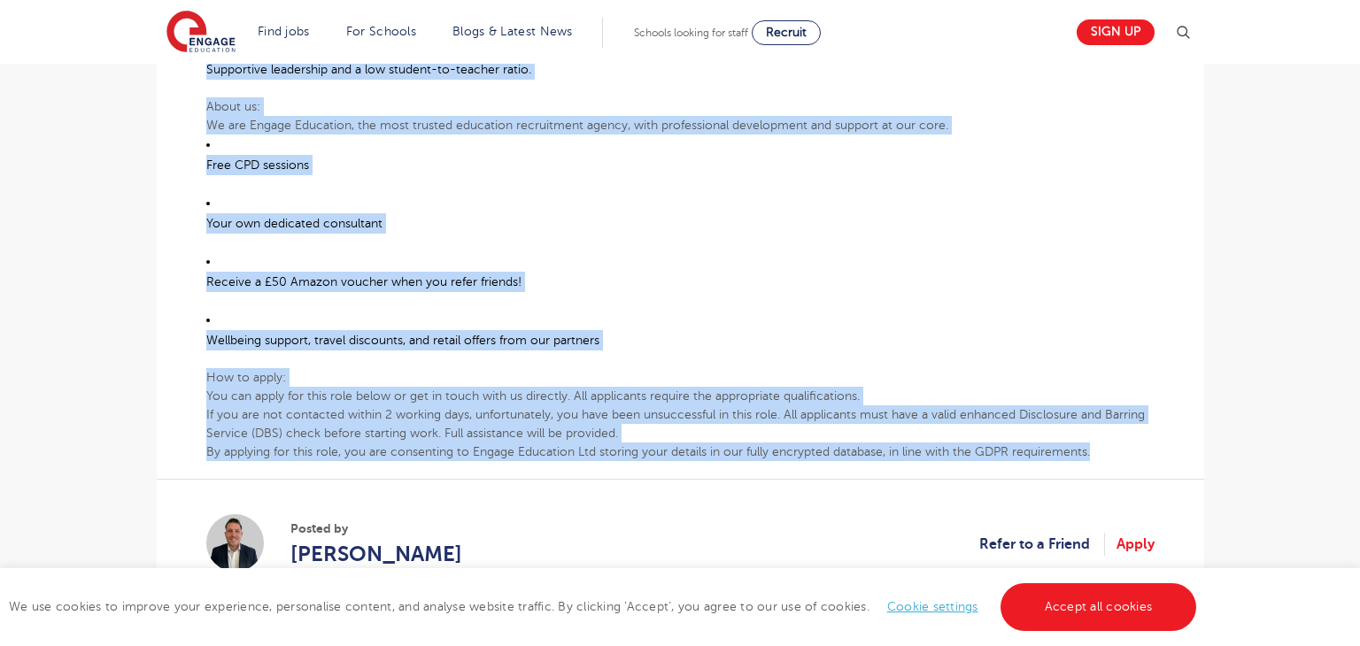
drag, startPoint x: 200, startPoint y: 267, endPoint x: 1142, endPoint y: 455, distance: 960.3
click at [1142, 455] on div "£21,731 - £26,716 Long Term Primary Kirklees - [GEOGRAPHIC_DATA] Beginning 10/2…" at bounding box center [680, 9] width 1019 height 1228
copy div "0:8 Loremips Dolorsita Consecte adi Elitse do Eiusmodtempo Incid utl etdo: Ma A…"
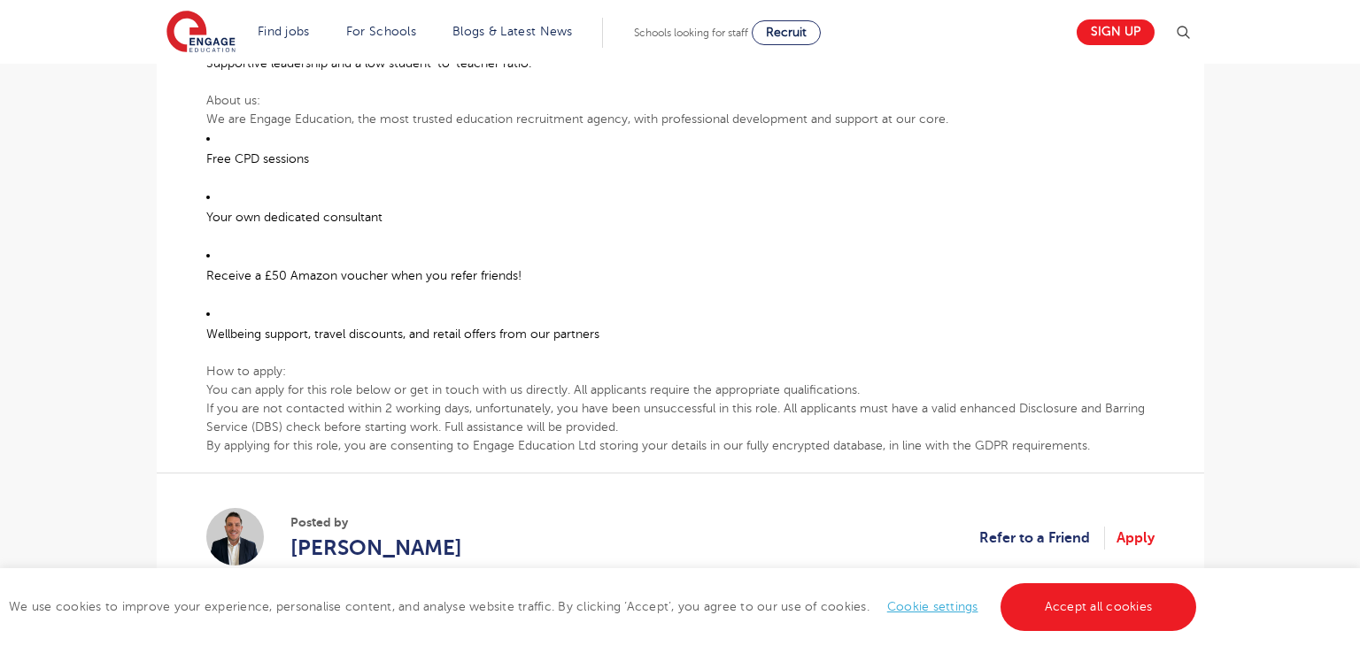
scroll to position [1057, 0]
